Goal: Information Seeking & Learning: Learn about a topic

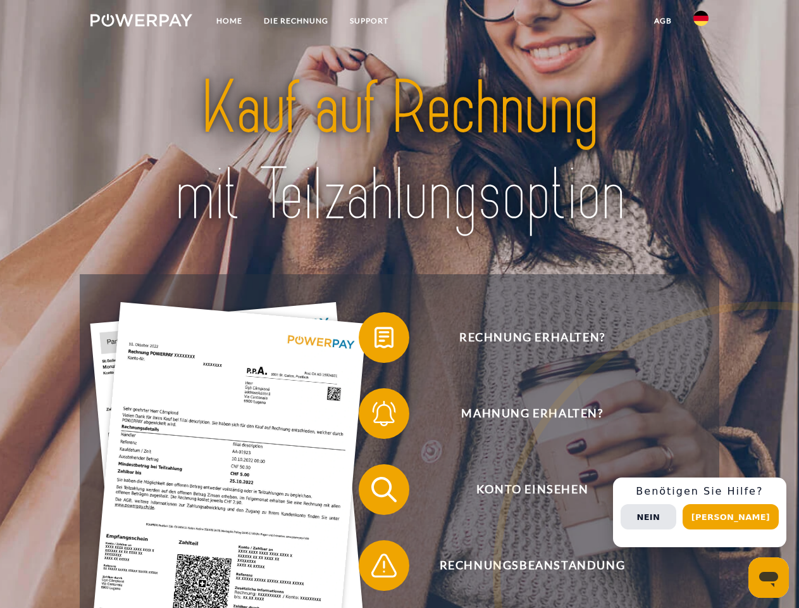
click at [141, 22] on img at bounding box center [142, 20] width 102 height 13
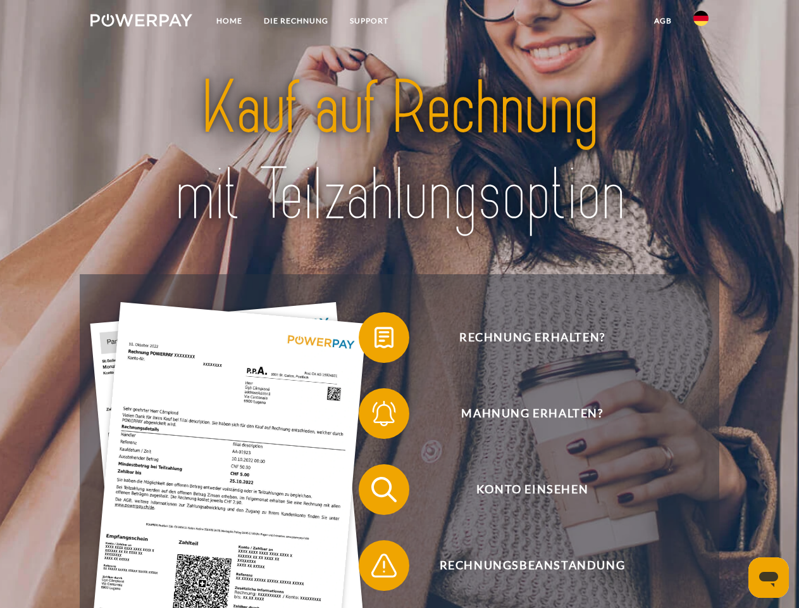
click at [701, 22] on img at bounding box center [701, 18] width 15 height 15
click at [663, 21] on link "agb" at bounding box center [663, 20] width 39 height 23
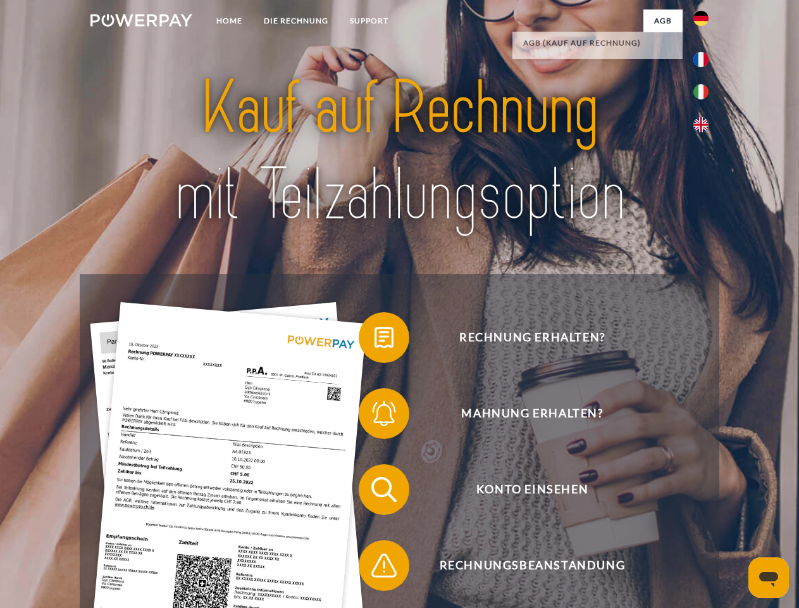
click at [375, 340] on span at bounding box center [365, 337] width 63 height 63
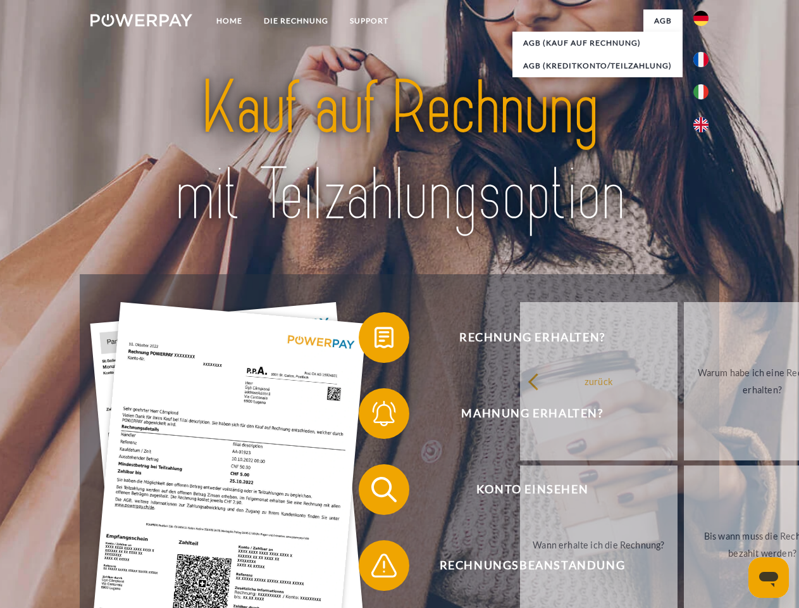
click at [375, 416] on span at bounding box center [365, 413] width 63 height 63
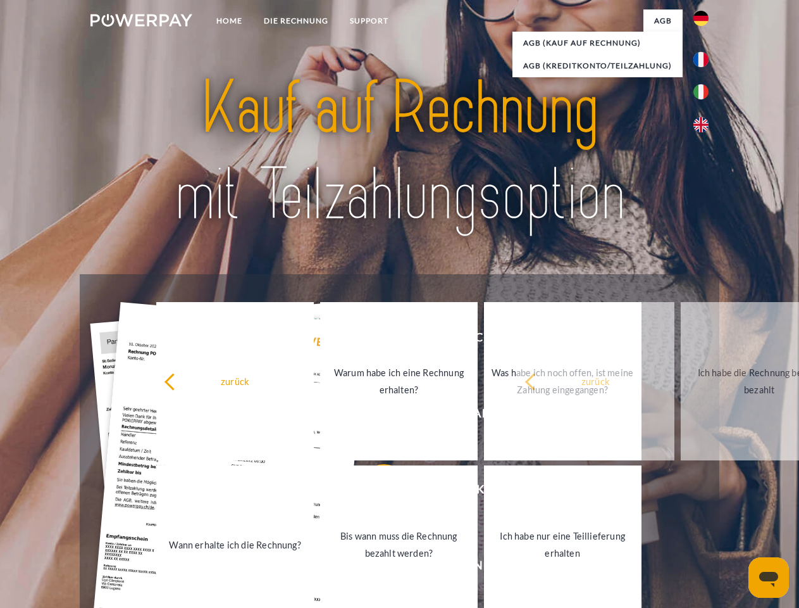
click at [375, 492] on link "Bis wann muss die Rechnung bezahlt werden?" at bounding box center [399, 544] width 158 height 158
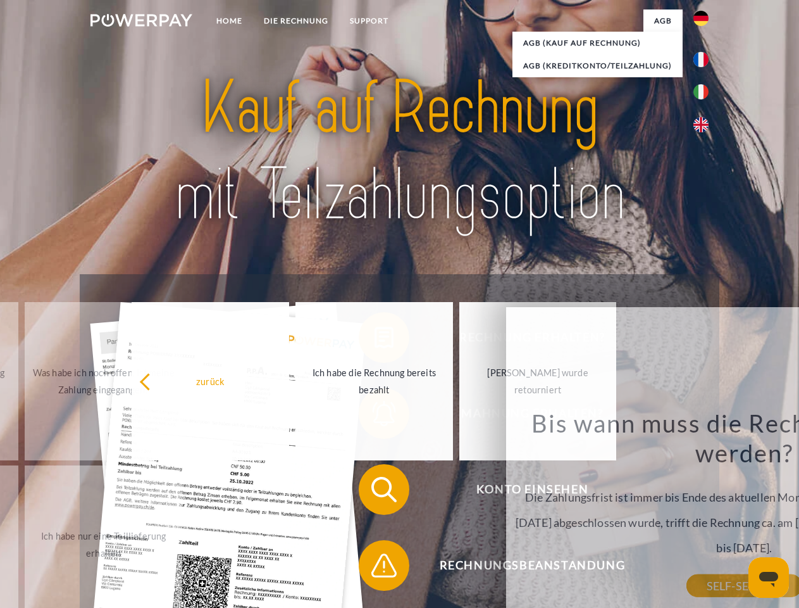
click at [375, 568] on div "Rechnung erhalten? Mahnung erhalten? Konto einsehen" at bounding box center [399, 527] width 639 height 506
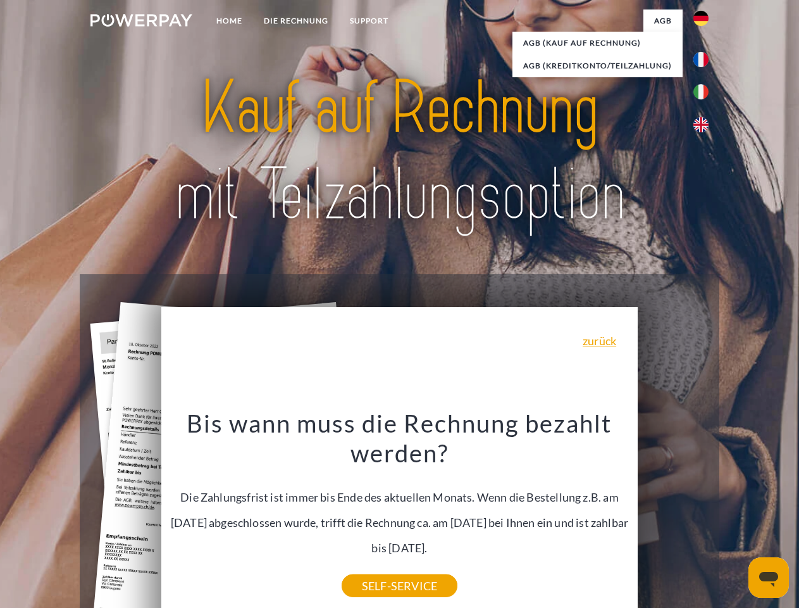
click at [705, 512] on div "Rechnung erhalten? Mahnung erhalten? Konto einsehen" at bounding box center [399, 527] width 639 height 506
click at [674, 515] on span "Konto einsehen" at bounding box center [532, 489] width 310 height 51
click at [736, 517] on header "Home DIE RECHNUNG SUPPORT" at bounding box center [399, 437] width 799 height 874
